Goal: Use online tool/utility: Utilize a website feature to perform a specific function

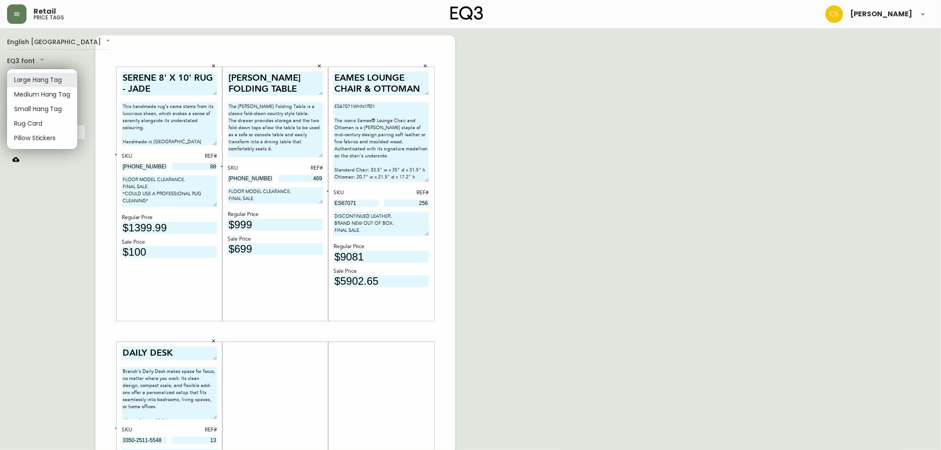
click at [50, 84] on body "Retail price tags [PERSON_NAME] English Canada en_CA EQ3 font EQ3 Large Hang Ta…" at bounding box center [470, 314] width 941 height 628
click at [40, 109] on li "Small Hang Tag" at bounding box center [42, 109] width 70 height 15
type input "small"
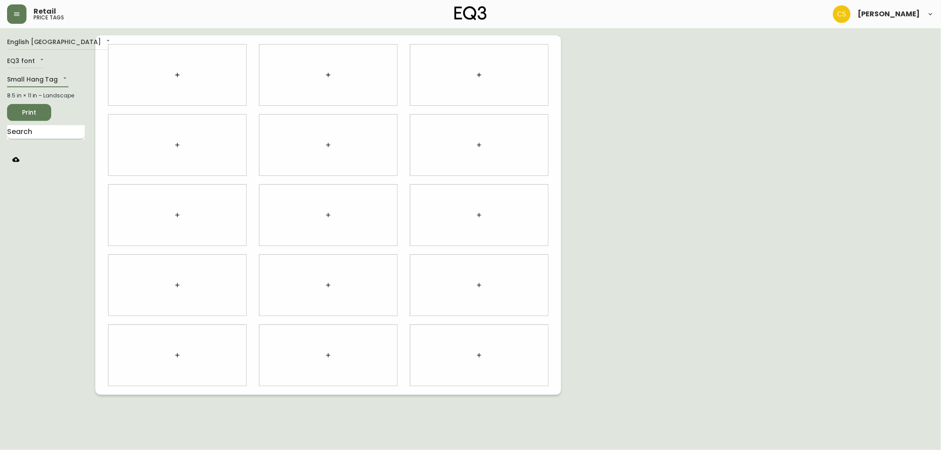
click at [44, 135] on input "text" at bounding box center [46, 132] width 78 height 14
click at [166, 78] on div at bounding box center [178, 75] width 138 height 61
click at [39, 138] on input "text" at bounding box center [46, 132] width 78 height 14
type input "MIRAG"
click at [230, 71] on body "Retail price tags [PERSON_NAME] English [GEOGRAPHIC_DATA] en_CA EQ3 font EQ3 Sm…" at bounding box center [470, 197] width 941 height 395
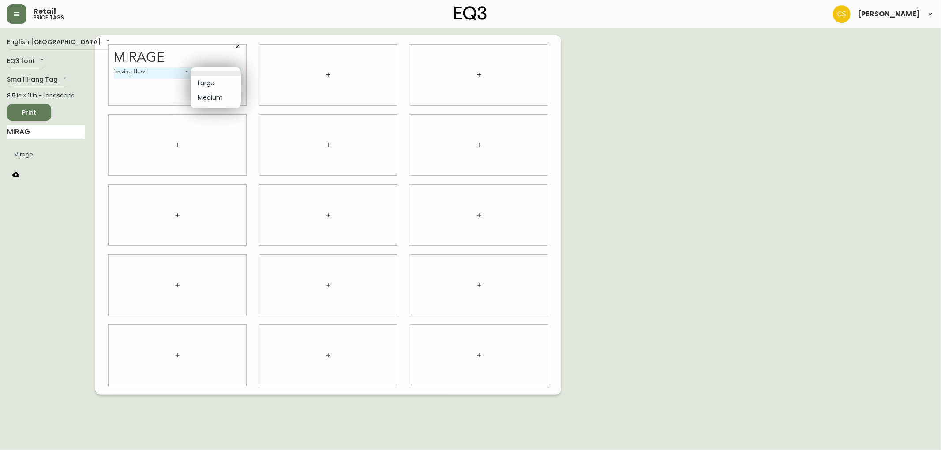
click at [216, 94] on li "Medium" at bounding box center [216, 97] width 50 height 15
type input "1"
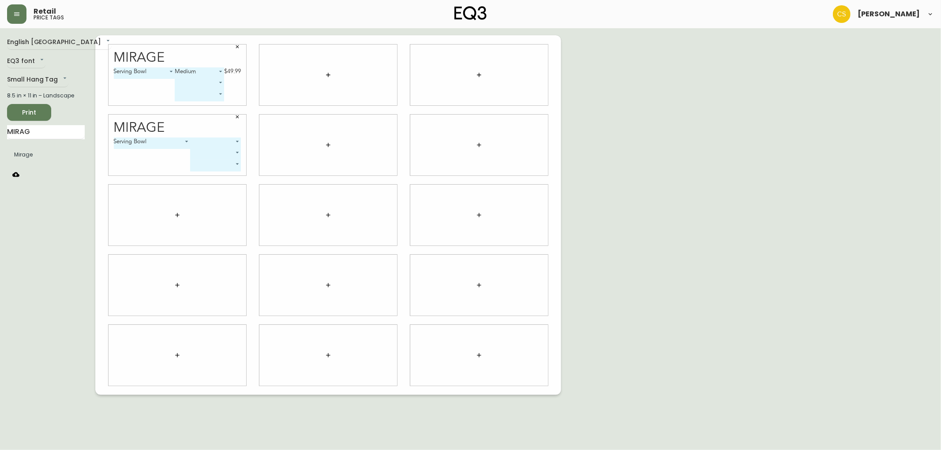
click at [221, 142] on body "Retail price tags [PERSON_NAME] English Canada en_CA EQ3 font EQ3 Small Hang Ta…" at bounding box center [470, 197] width 941 height 395
click at [215, 168] on li "Medium" at bounding box center [216, 168] width 50 height 15
type input "1"
drag, startPoint x: 45, startPoint y: 133, endPoint x: 0, endPoint y: 128, distance: 45.7
click at [0, 128] on main "English Canada en_CA EQ3 font EQ3 Small Hang Tag small 8.5 in × 11 in – Landsca…" at bounding box center [470, 211] width 941 height 367
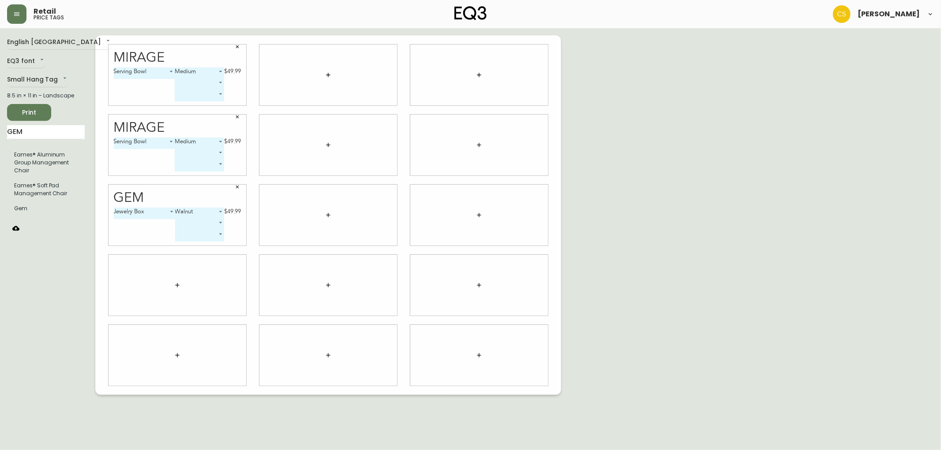
click at [228, 213] on div "$49.99" at bounding box center [232, 212] width 17 height 8
drag, startPoint x: 40, startPoint y: 133, endPoint x: 10, endPoint y: 133, distance: 30.0
click at [10, 133] on input "GEM" at bounding box center [46, 132] width 78 height 14
type input "G"
